Goal: Task Accomplishment & Management: Use online tool/utility

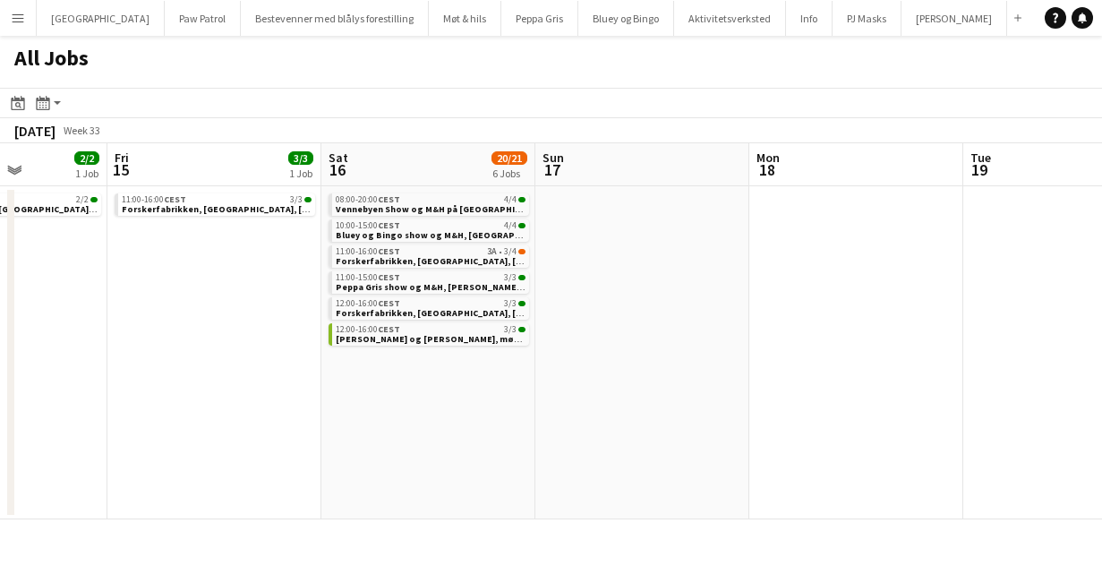
scroll to position [0, 533]
click at [369, 261] on span "Forskerfabrikken, [GEOGRAPHIC_DATA], [DATE]" at bounding box center [440, 261] width 205 height 12
click at [381, 329] on span "CEST" at bounding box center [391, 329] width 22 height 12
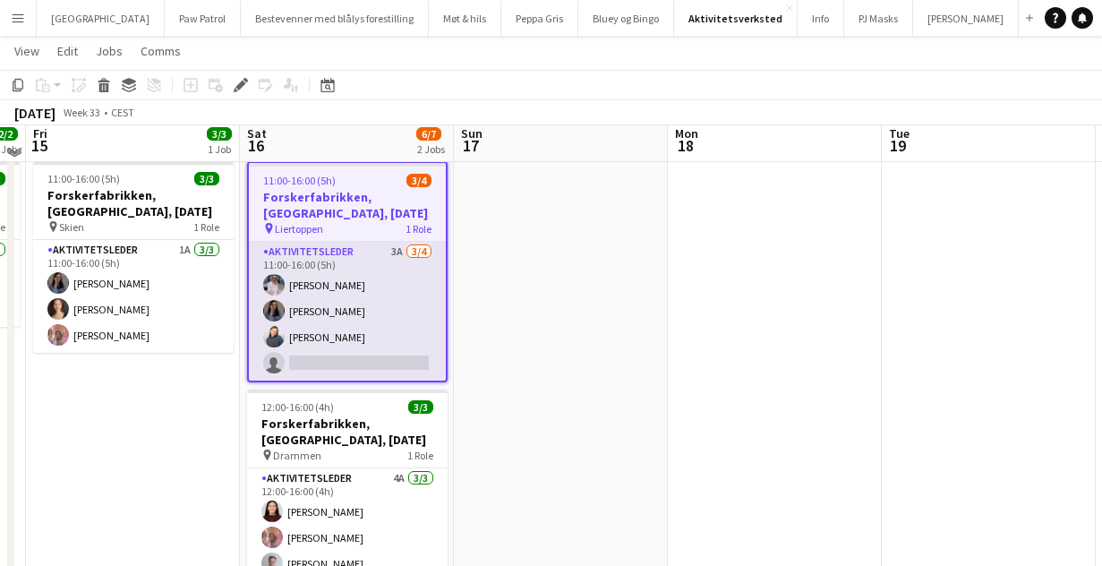
scroll to position [39, 0]
